Goal: Information Seeking & Learning: Find specific fact

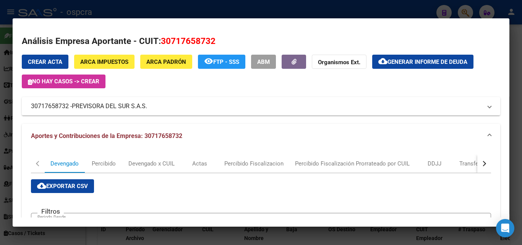
click at [341, 13] on div at bounding box center [261, 122] width 522 height 245
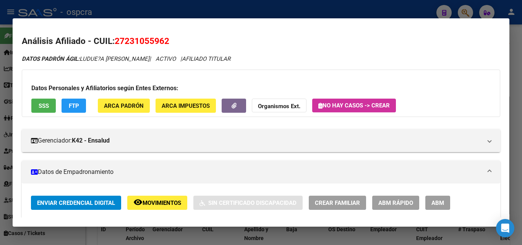
scroll to position [726, 0]
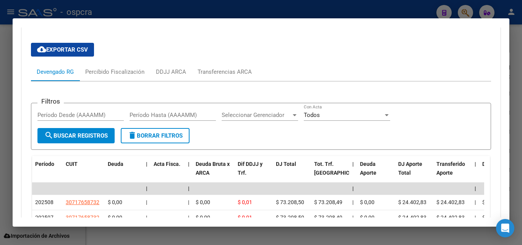
click at [348, 10] on div at bounding box center [261, 122] width 522 height 245
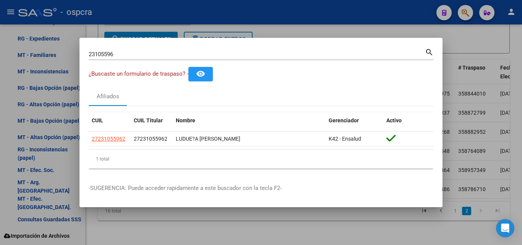
drag, startPoint x: 92, startPoint y: 50, endPoint x: 65, endPoint y: 52, distance: 27.2
click at [65, 52] on div "23105596 Buscar (apellido, dni, cuil, nro traspaso, cuit, obra social) search ¿…" at bounding box center [261, 122] width 522 height 245
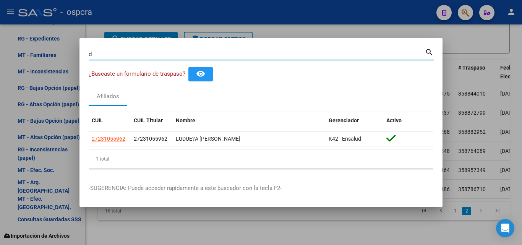
type input "d"
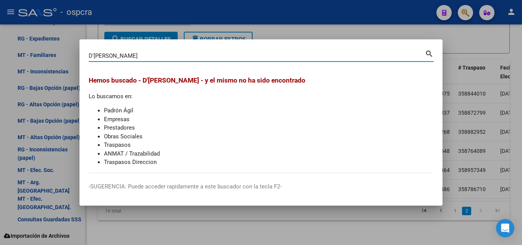
click at [95, 55] on input "D'[PERSON_NAME]" at bounding box center [257, 55] width 336 height 7
type input "[PERSON_NAME]"
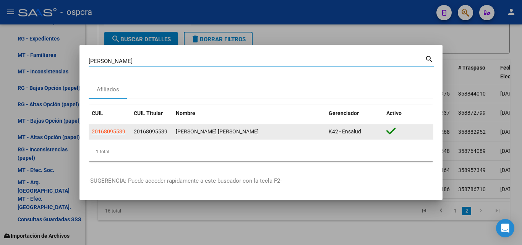
click at [101, 128] on app-link-go-to "20168095539" at bounding box center [109, 131] width 34 height 9
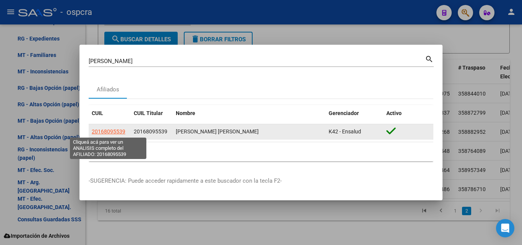
click at [113, 134] on span "20168095539" at bounding box center [109, 131] width 34 height 6
type textarea "20168095539"
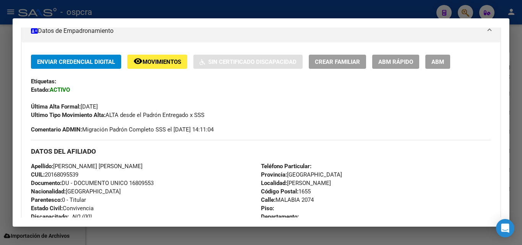
scroll to position [153, 0]
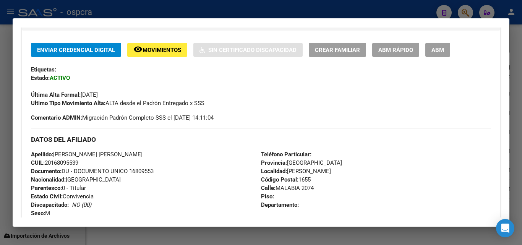
click at [518, 49] on div at bounding box center [261, 122] width 522 height 245
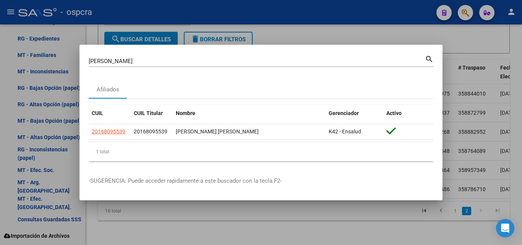
click at [516, 50] on div at bounding box center [261, 122] width 522 height 245
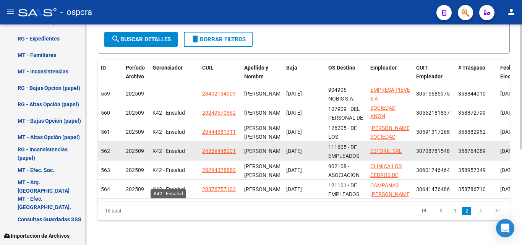
scroll to position [0, 0]
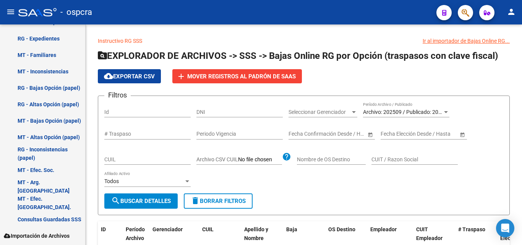
click at [463, 7] on span "button" at bounding box center [465, 13] width 8 height 16
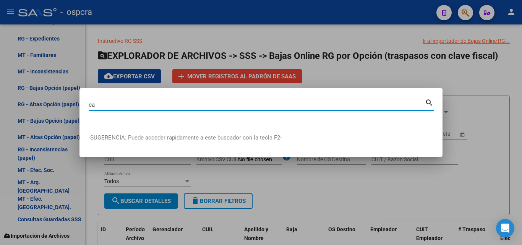
type input "c"
type input "38735748"
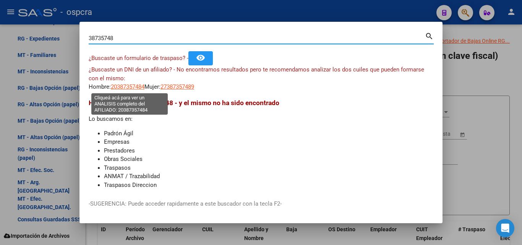
click at [127, 84] on span "20387357484" at bounding box center [128, 86] width 34 height 7
type textarea "20387357484"
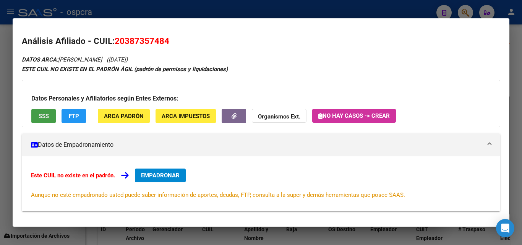
click at [48, 113] on span "SSS" at bounding box center [44, 116] width 10 height 7
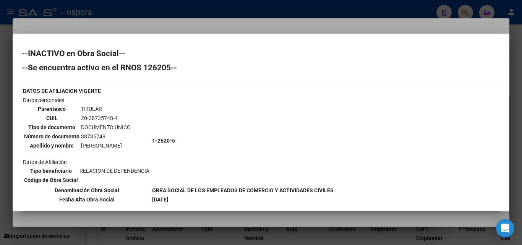
drag, startPoint x: 2, startPoint y: 218, endPoint x: 0, endPoint y: 189, distance: 28.7
click at [2, 215] on div at bounding box center [261, 122] width 522 height 245
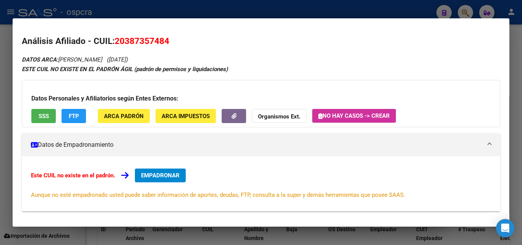
click at [0, 185] on div at bounding box center [261, 122] width 522 height 245
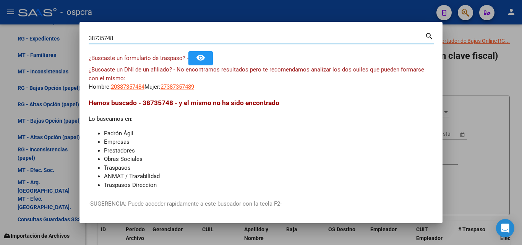
drag, startPoint x: 121, startPoint y: 38, endPoint x: 56, endPoint y: 36, distance: 64.9
click at [60, 40] on div "38735748 Buscar (apellido, dni, cuil, nro traspaso, cuit, obra social) search ¿…" at bounding box center [261, 122] width 522 height 245
type input "MATIAS"
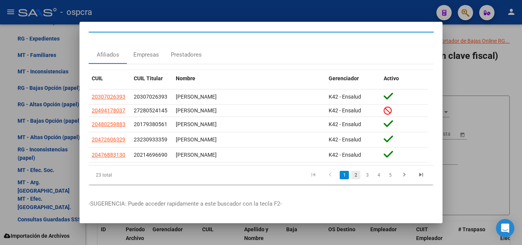
scroll to position [19, 0]
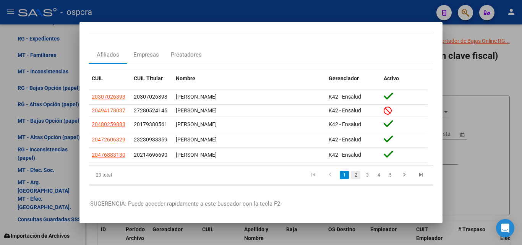
click at [351, 171] on link "2" at bounding box center [355, 175] width 9 height 8
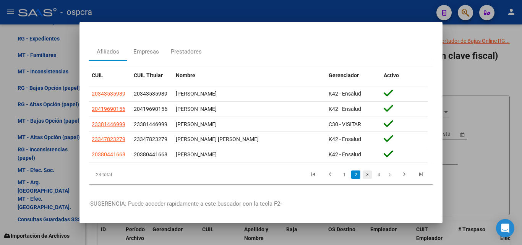
click at [364, 173] on link "3" at bounding box center [366, 174] width 9 height 8
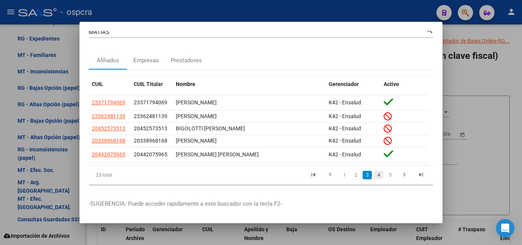
scroll to position [14, 0]
click at [374, 171] on link "4" at bounding box center [378, 175] width 9 height 8
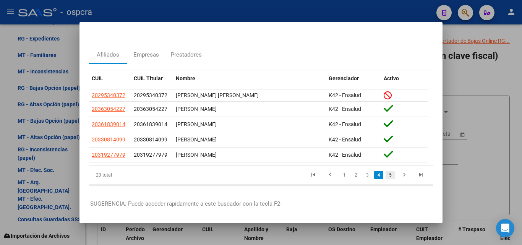
click at [385, 172] on link "5" at bounding box center [389, 175] width 9 height 8
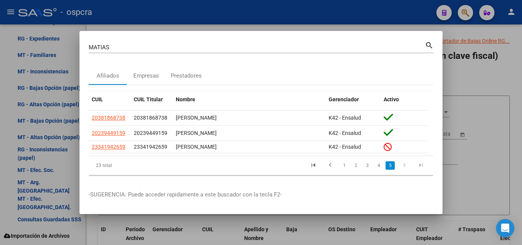
scroll to position [0, 0]
click at [407, 168] on icon "go to next page" at bounding box center [404, 166] width 10 height 9
click at [344, 166] on link "1" at bounding box center [343, 165] width 9 height 8
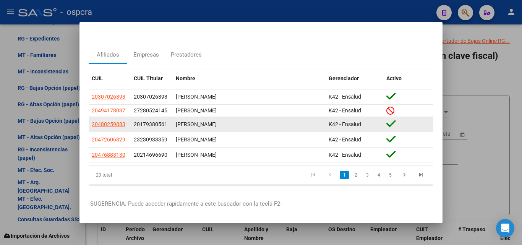
scroll to position [19, 0]
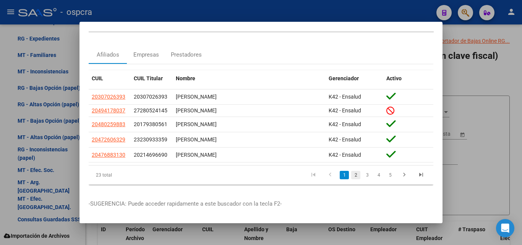
click at [351, 171] on link "2" at bounding box center [355, 175] width 9 height 8
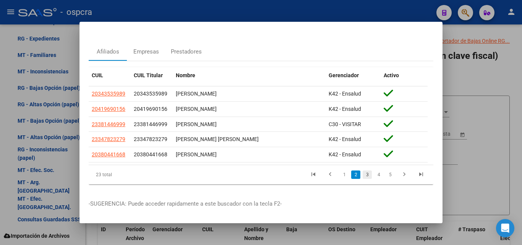
click at [365, 174] on link "3" at bounding box center [366, 174] width 9 height 8
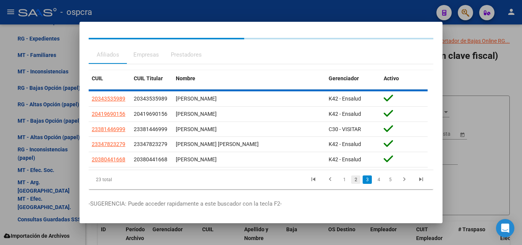
scroll to position [14, 0]
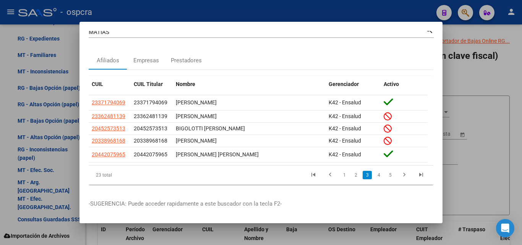
click at [521, 148] on div at bounding box center [261, 122] width 522 height 245
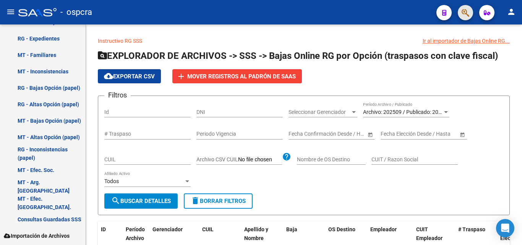
click at [460, 13] on button "button" at bounding box center [464, 12] width 15 height 15
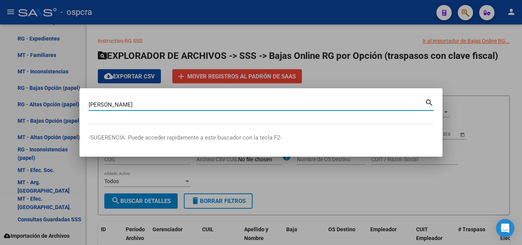
type input "[PERSON_NAME]"
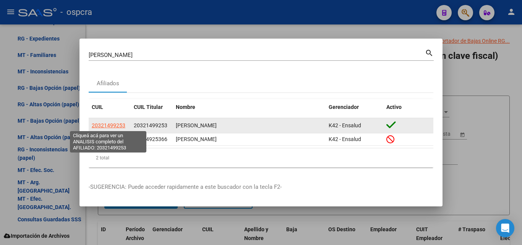
click at [102, 123] on span "20321499253" at bounding box center [109, 125] width 34 height 6
type textarea "20321499253"
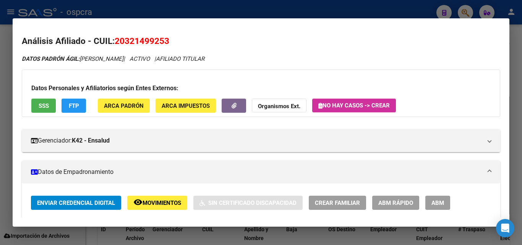
drag, startPoint x: 126, startPoint y: 40, endPoint x: 165, endPoint y: 40, distance: 38.6
click at [165, 40] on span "20321499253" at bounding box center [142, 41] width 55 height 10
copy span "32149925"
click at [390, 19] on mat-dialog-container "Análisis Afiliado - CUIL: 20321499253 DATOS PADRÓN ÁGIL: [PERSON_NAME] | ACTIVO…" at bounding box center [261, 122] width 496 height 208
click at [401, 15] on div at bounding box center [261, 122] width 522 height 245
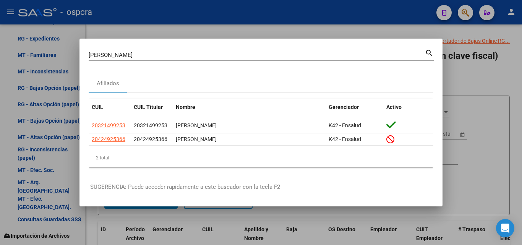
click at [400, 9] on div at bounding box center [261, 122] width 522 height 245
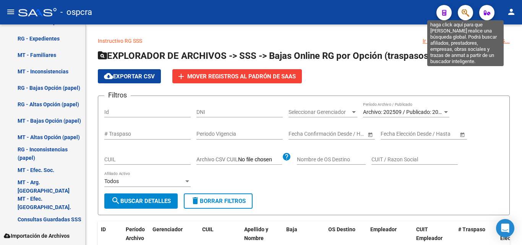
click at [468, 13] on icon "button" at bounding box center [465, 12] width 8 height 9
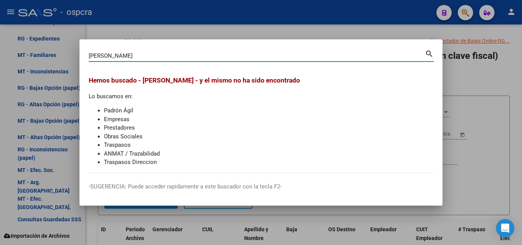
type input "[PERSON_NAME]"
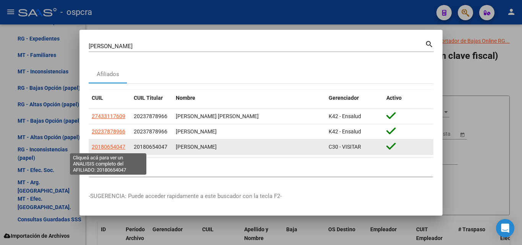
click at [118, 148] on span "20180654047" at bounding box center [109, 147] width 34 height 6
type textarea "20180654047"
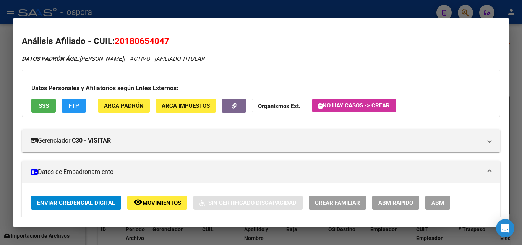
drag, startPoint x: 124, startPoint y: 41, endPoint x: 163, endPoint y: 38, distance: 39.5
click at [163, 38] on span "20180654047" at bounding box center [142, 41] width 55 height 10
copy span "18065404"
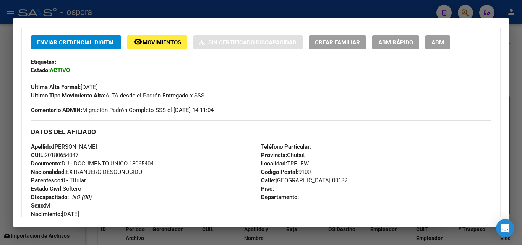
scroll to position [191, 0]
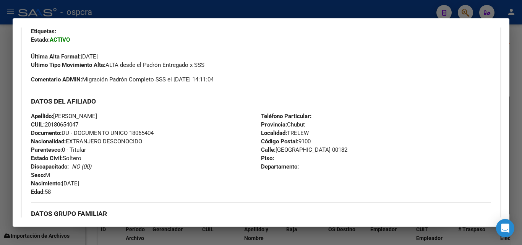
drag, startPoint x: 366, startPoint y: 14, endPoint x: 355, endPoint y: 11, distance: 11.4
click at [365, 14] on div at bounding box center [261, 122] width 522 height 245
